Goal: Information Seeking & Learning: Compare options

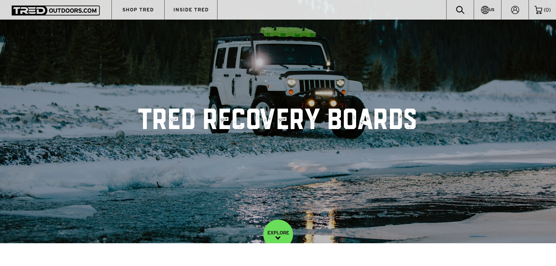
scroll to position [39, 0]
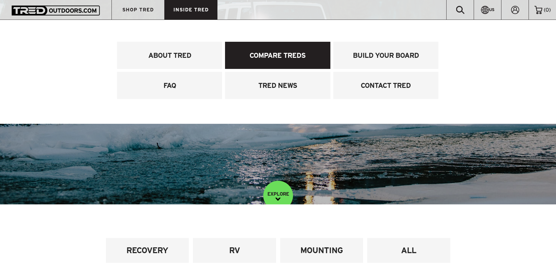
click at [270, 57] on link "COMPARE TREDS" at bounding box center [277, 55] width 105 height 27
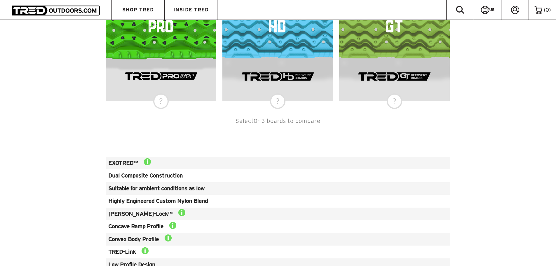
scroll to position [311, 0]
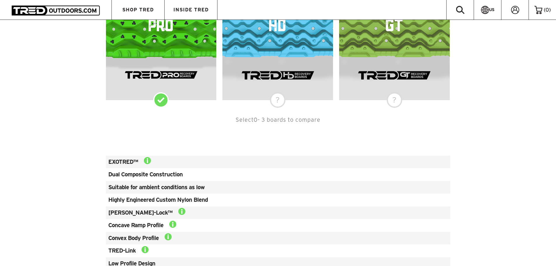
click at [175, 67] on img at bounding box center [161, 40] width 111 height 83
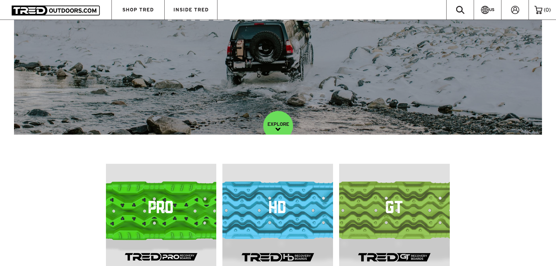
scroll to position [195, 0]
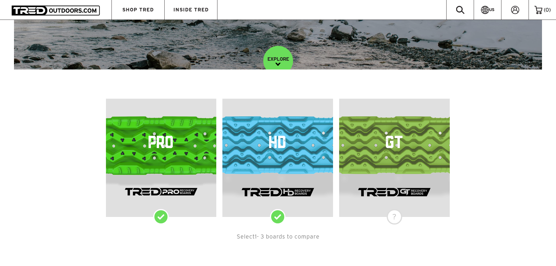
click at [281, 147] on h4 "HD" at bounding box center [277, 144] width 111 height 18
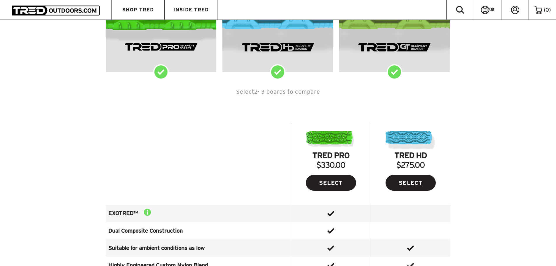
scroll to position [272, 0]
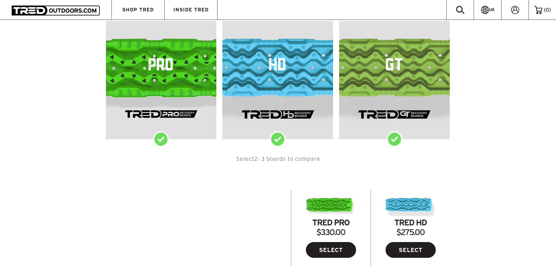
click at [377, 94] on img at bounding box center [394, 80] width 111 height 83
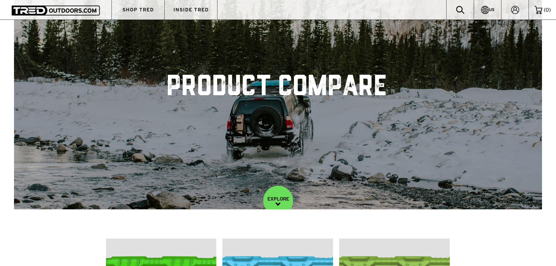
scroll to position [0, 0]
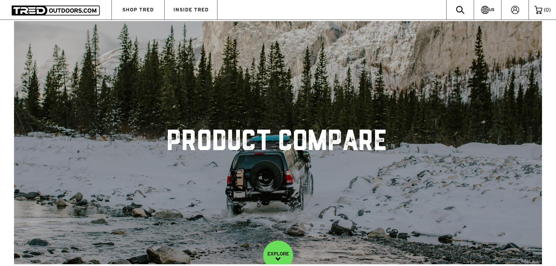
click at [50, 9] on img at bounding box center [56, 11] width 88 height 10
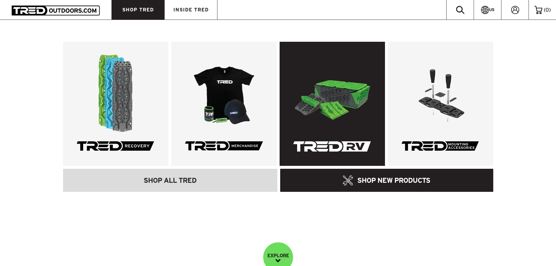
click at [323, 83] on link at bounding box center [331, 104] width 105 height 124
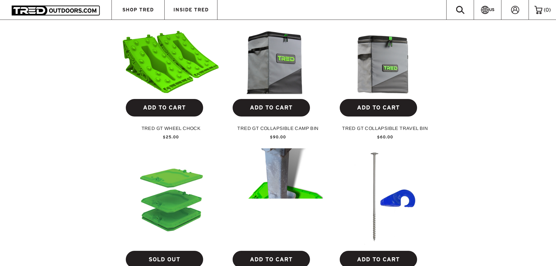
scroll to position [389, 0]
